Goal: Check status: Check status

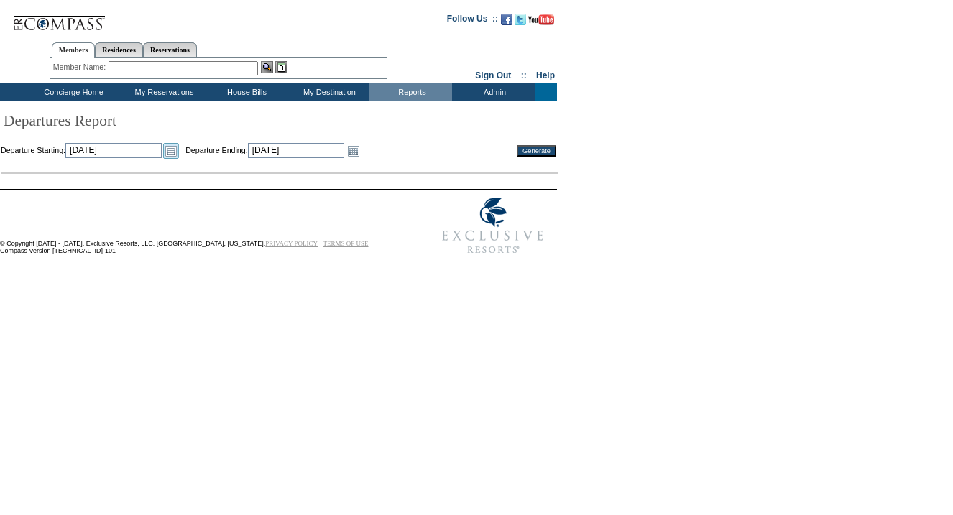
click at [179, 150] on link "Open the calendar popup." at bounding box center [171, 151] width 16 height 16
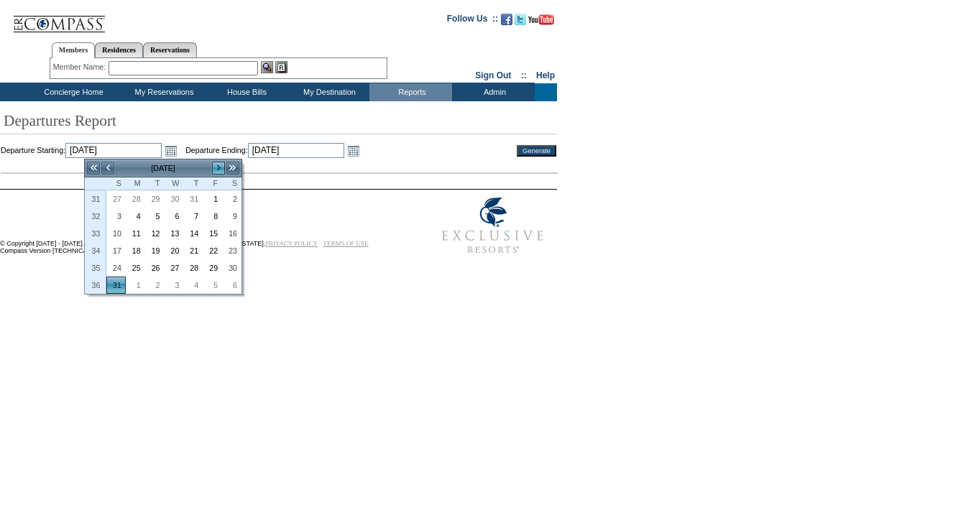
click at [221, 170] on link ">" at bounding box center [218, 168] width 14 height 14
click at [179, 201] on link "3" at bounding box center [174, 199] width 18 height 16
type input "[DATE]"
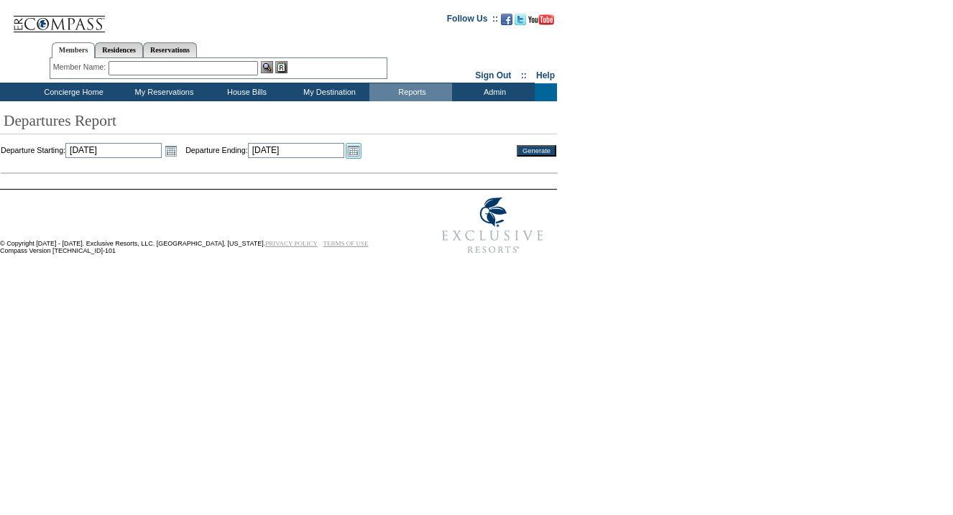
click at [361, 148] on link "Open the calendar popup." at bounding box center [354, 151] width 16 height 16
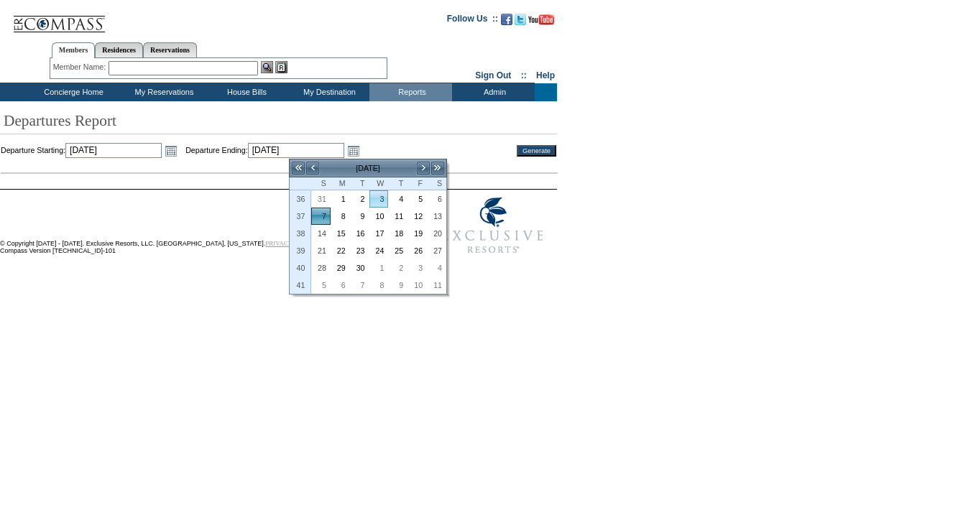
click at [379, 202] on link "3" at bounding box center [379, 199] width 18 height 16
type input "[DATE]"
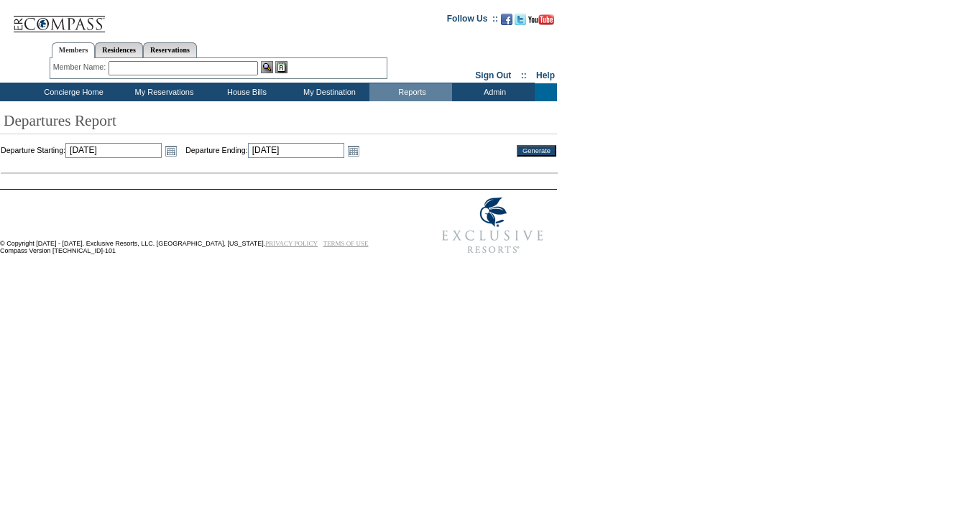
click at [531, 144] on td "Generate" at bounding box center [529, 151] width 54 height 16
click at [531, 149] on input "Generate" at bounding box center [537, 150] width 40 height 11
